Goal: Task Accomplishment & Management: Use online tool/utility

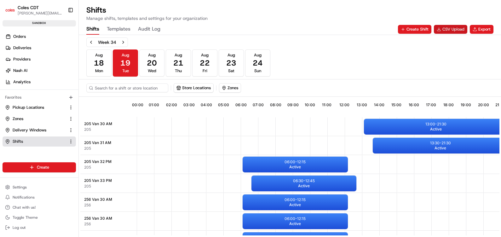
click at [452, 30] on button "CSV Upload" at bounding box center [450, 29] width 33 height 9
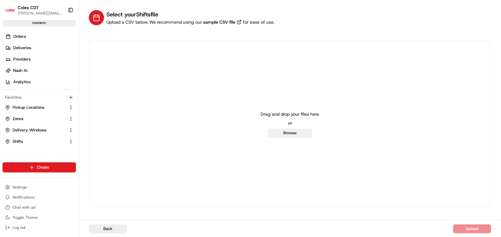
click at [290, 133] on button "Browse" at bounding box center [290, 133] width 44 height 9
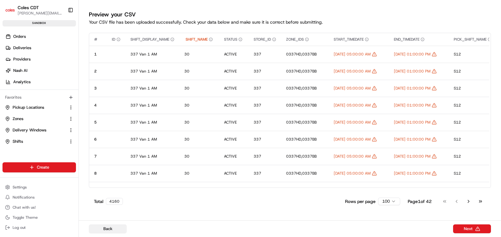
click at [112, 231] on button "Back" at bounding box center [108, 228] width 38 height 9
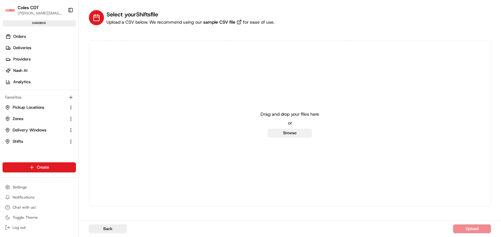
click at [286, 134] on button "Browse" at bounding box center [290, 133] width 44 height 9
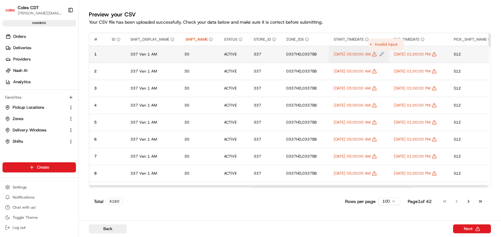
click at [377, 55] on icon "Edit START_TIMEDATE value" at bounding box center [374, 54] width 5 height 5
click at [355, 10] on div at bounding box center [250, 118] width 501 height 237
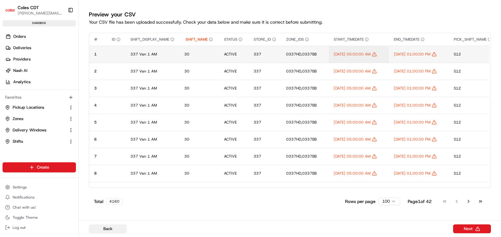
click at [116, 231] on button "Back" at bounding box center [108, 228] width 38 height 9
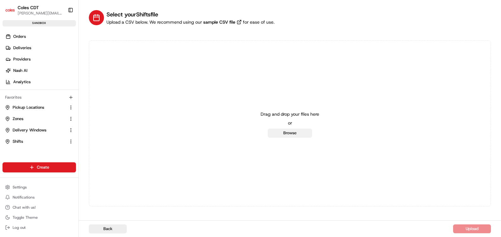
click at [277, 131] on button "Browse" at bounding box center [290, 133] width 44 height 9
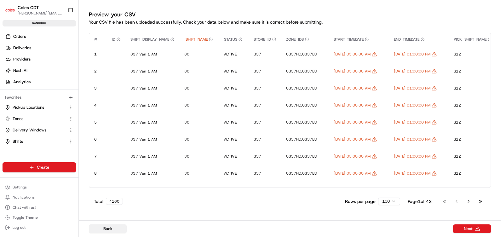
click at [108, 229] on button "Back" at bounding box center [108, 228] width 38 height 9
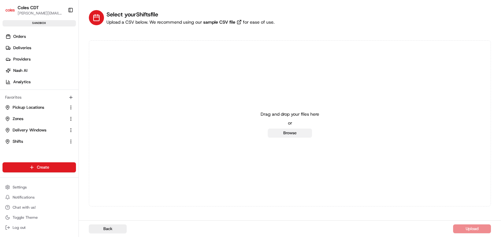
click at [281, 135] on button "Browse" at bounding box center [290, 133] width 44 height 9
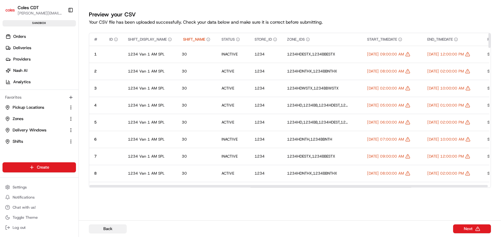
click at [113, 229] on button "Back" at bounding box center [108, 228] width 38 height 9
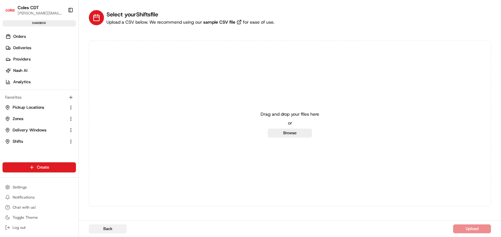
click at [113, 229] on button "Back" at bounding box center [108, 228] width 38 height 9
